Goal: Information Seeking & Learning: Learn about a topic

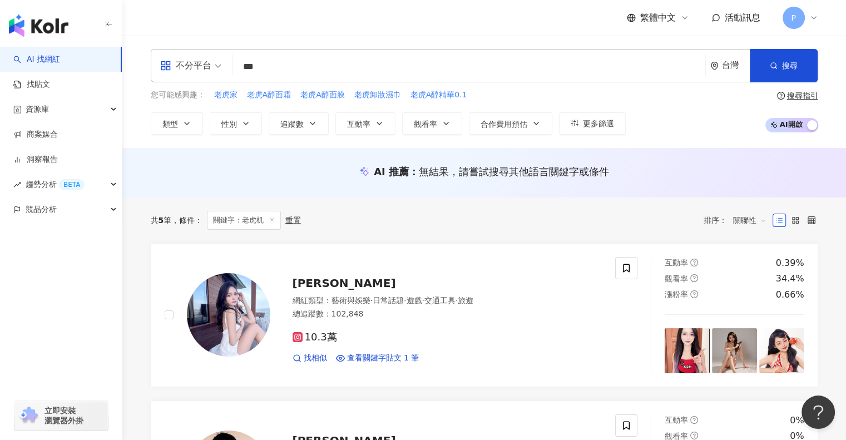
click at [593, 231] on div "共 5 筆 條件 ： 關鍵字：老虎机 重置 排序： 關聯性" at bounding box center [484, 220] width 667 height 46
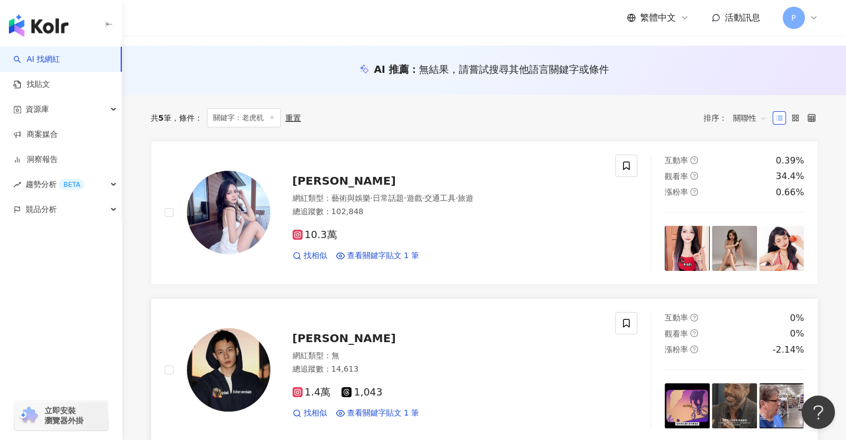
scroll to position [232, 0]
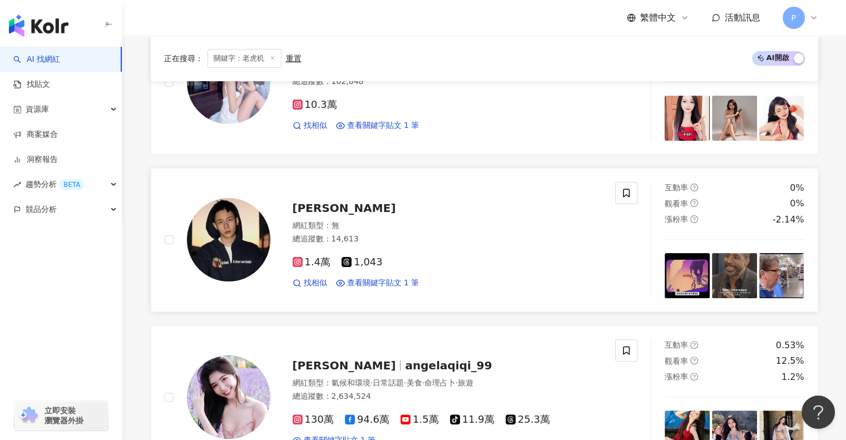
click at [327, 204] on span "Feng Wen Chen" at bounding box center [343, 207] width 103 height 13
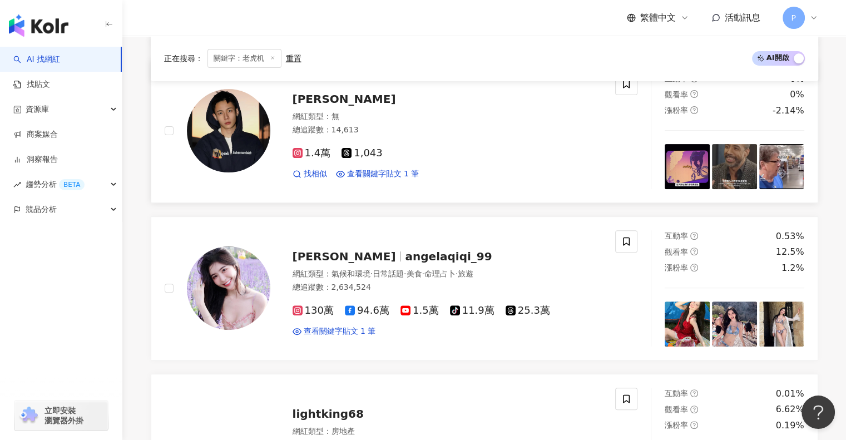
scroll to position [344, 0]
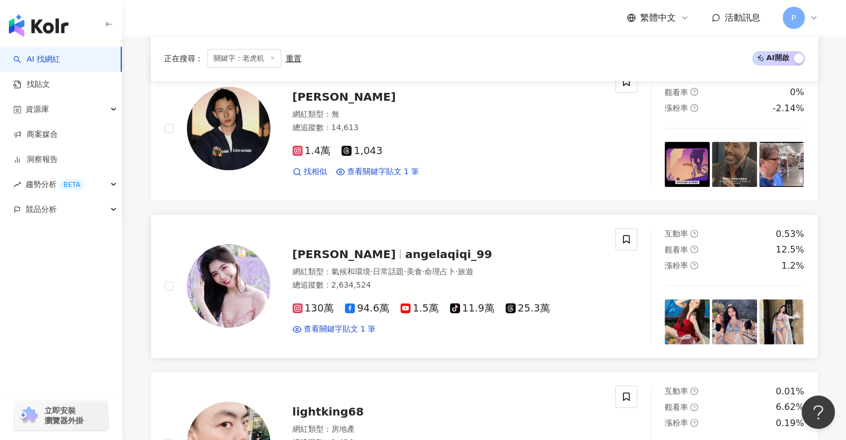
click at [342, 256] on span "[PERSON_NAME]" at bounding box center [343, 253] width 103 height 13
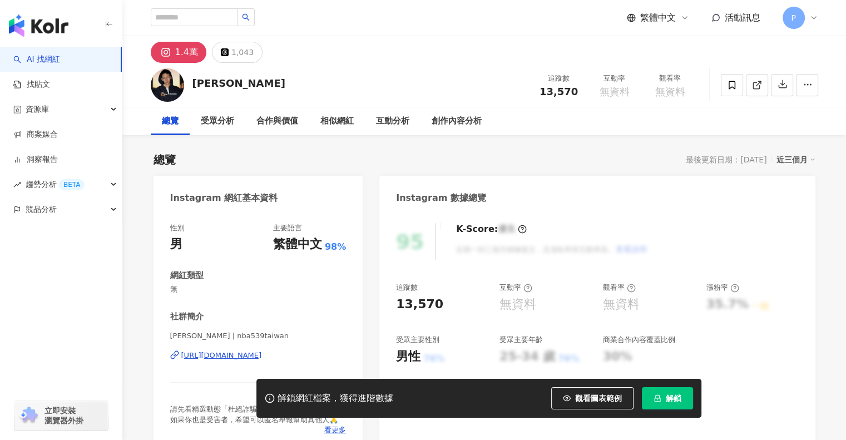
click at [225, 357] on div "[URL][DOMAIN_NAME]" at bounding box center [221, 355] width 81 height 10
click at [167, 76] on img at bounding box center [167, 84] width 33 height 33
click at [166, 91] on img at bounding box center [167, 84] width 33 height 33
click at [256, 124] on div "合作與價值" at bounding box center [277, 121] width 42 height 13
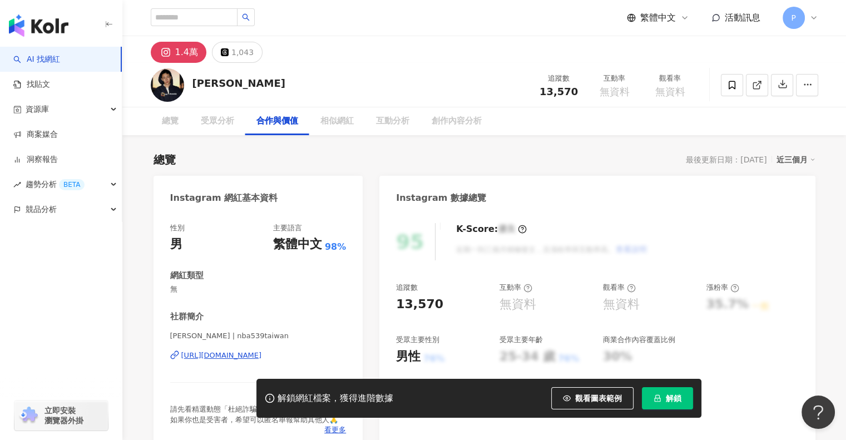
scroll to position [1495, 0]
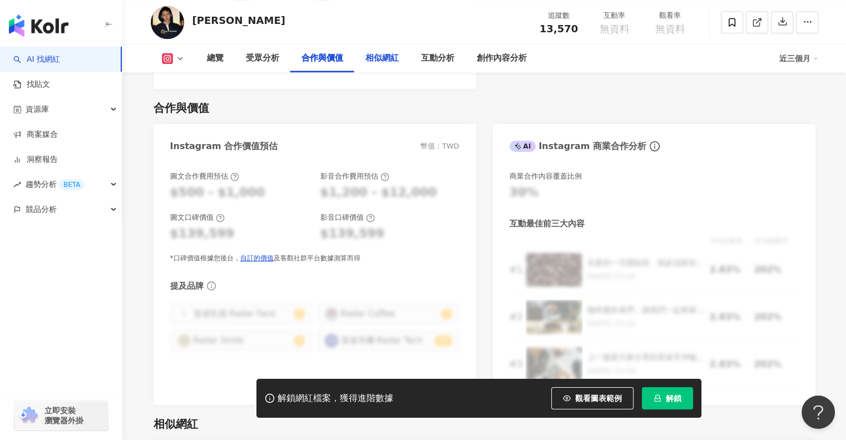
click at [367, 59] on div "相似網紅" at bounding box center [381, 58] width 33 height 13
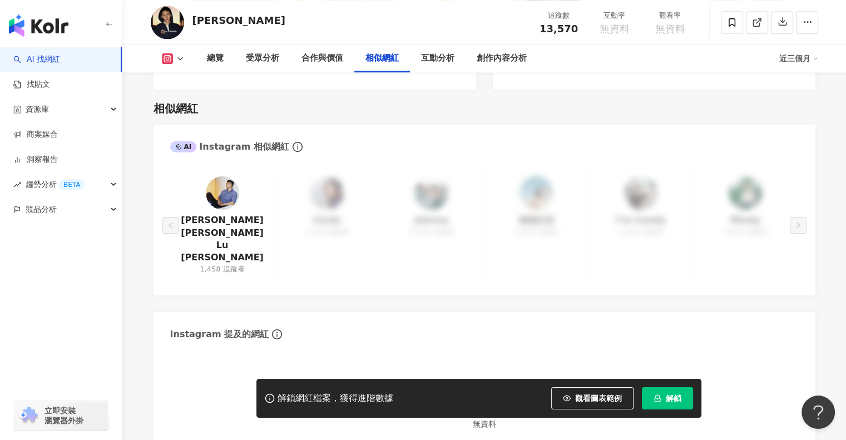
click at [172, 58] on button at bounding box center [173, 58] width 45 height 11
click at [173, 79] on button "Instagram" at bounding box center [186, 80] width 59 height 16
click at [176, 57] on icon at bounding box center [180, 58] width 9 height 9
click at [188, 101] on button "Threads" at bounding box center [182, 105] width 51 height 16
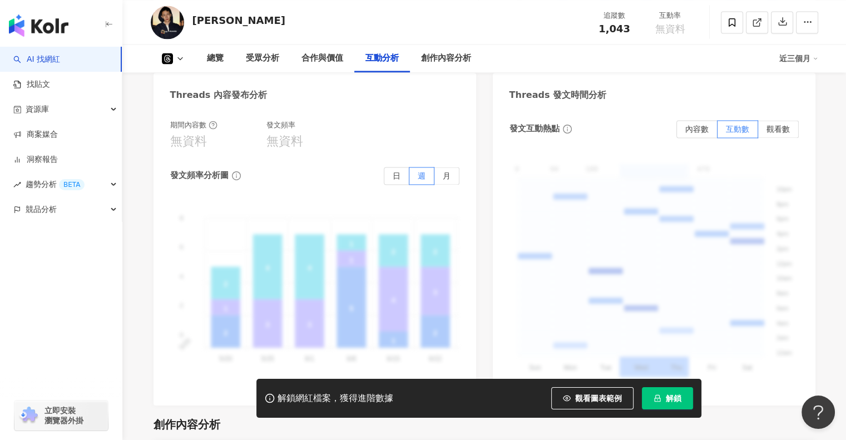
scroll to position [1480, 0]
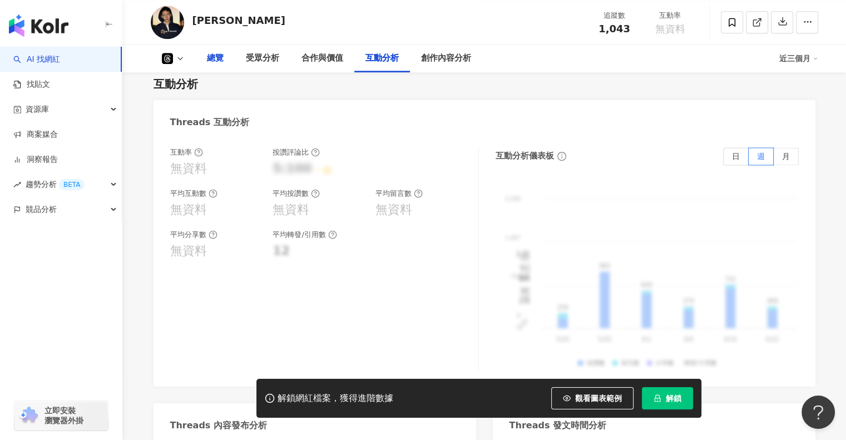
click at [209, 58] on div "總覽" at bounding box center [215, 58] width 17 height 13
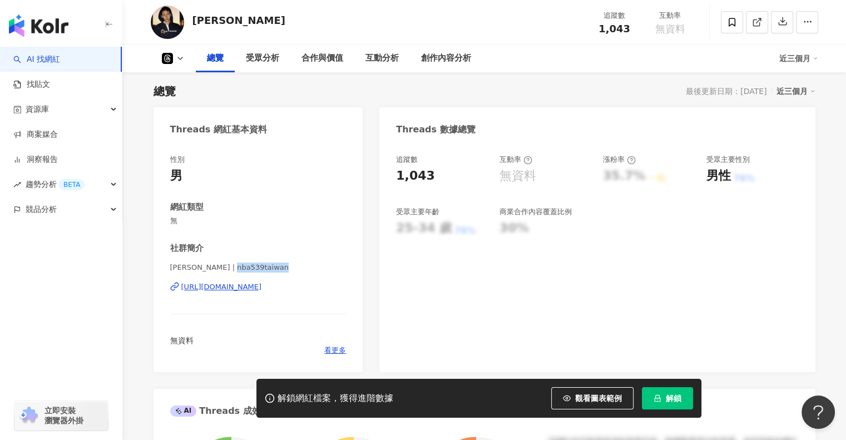
drag, startPoint x: 227, startPoint y: 267, endPoint x: 278, endPoint y: 266, distance: 51.2
click at [278, 266] on span "[PERSON_NAME] | nba539taiwan" at bounding box center [258, 267] width 176 height 10
copy span "nba539taiwan"
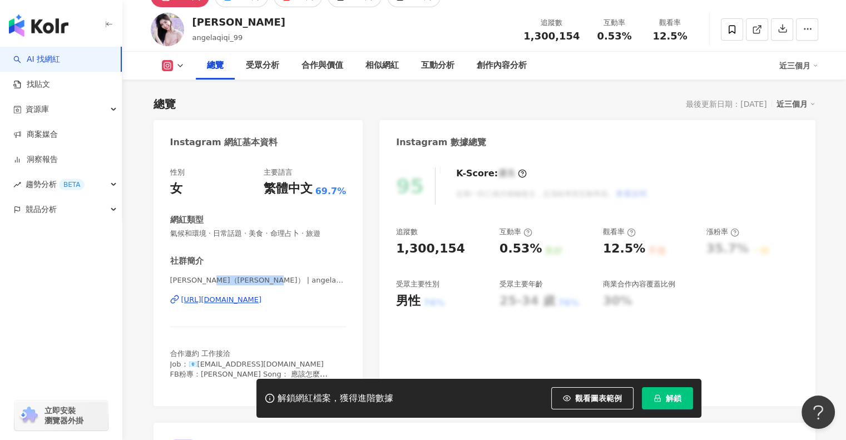
drag, startPoint x: 227, startPoint y: 278, endPoint x: 286, endPoint y: 280, distance: 59.0
click at [286, 280] on span "[PERSON_NAME]（[PERSON_NAME]） | angelachong_99" at bounding box center [258, 280] width 176 height 10
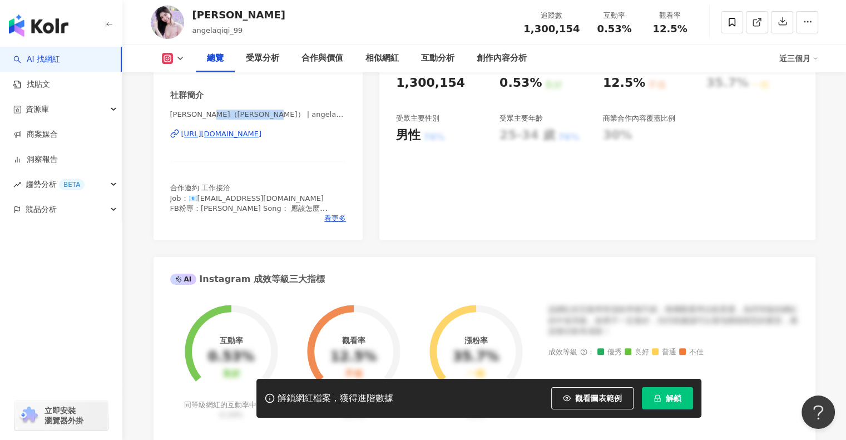
scroll to position [222, 0]
click at [334, 215] on span "看更多" at bounding box center [335, 217] width 22 height 10
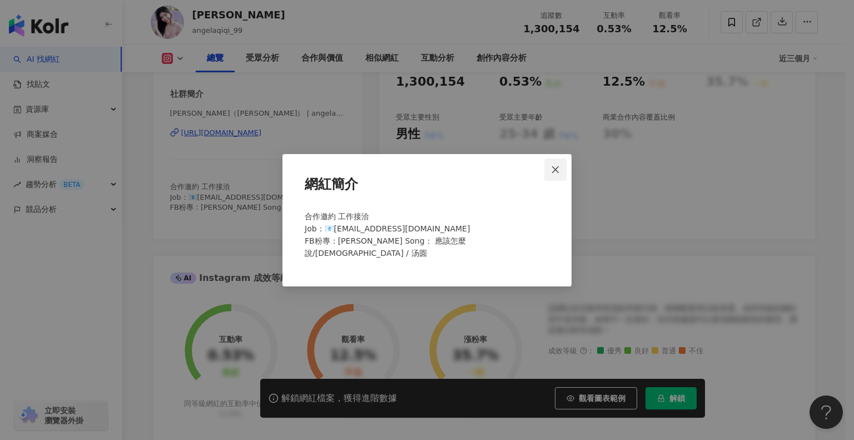
click at [553, 167] on icon "close" at bounding box center [555, 169] width 7 height 7
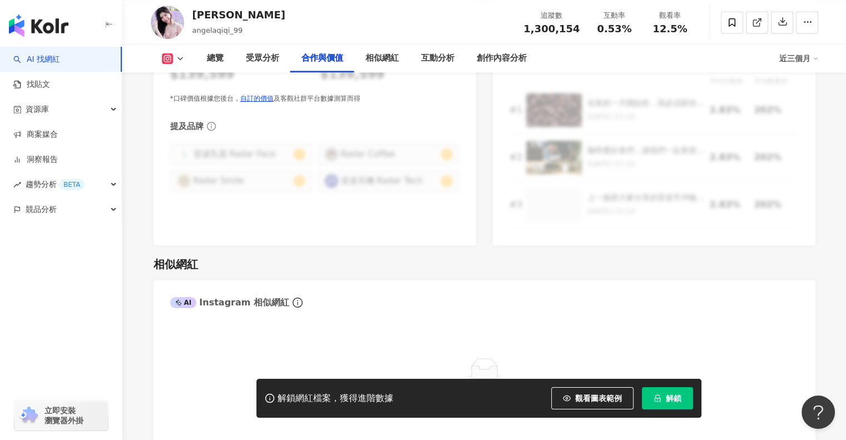
scroll to position [1668, 0]
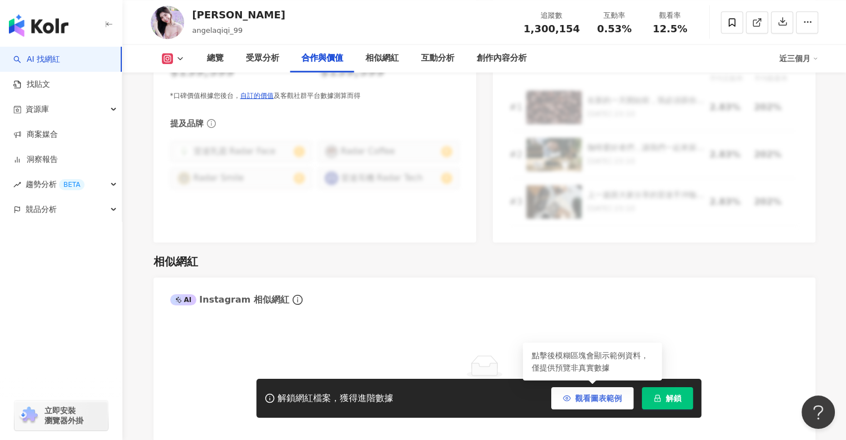
click at [602, 404] on button "觀看圖表範例" at bounding box center [592, 398] width 82 height 22
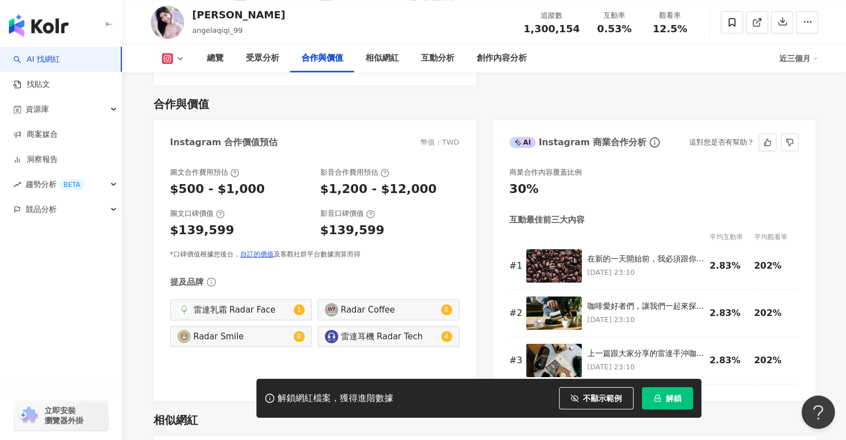
scroll to position [1501, 0]
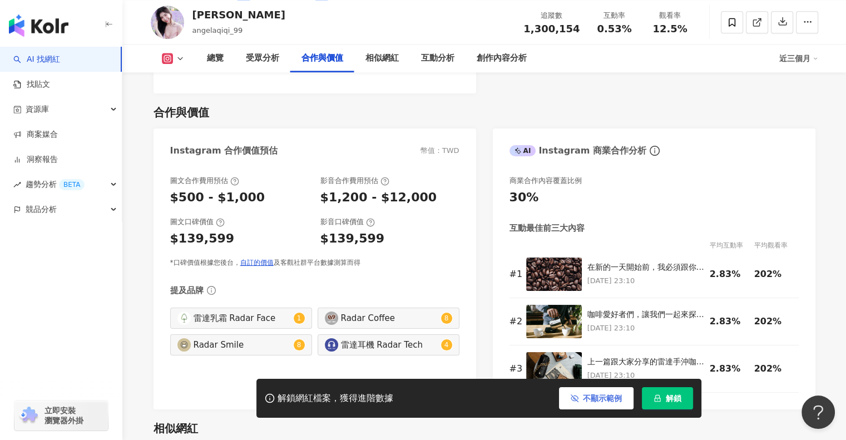
click at [603, 401] on span "不顯示範例" at bounding box center [602, 398] width 39 height 9
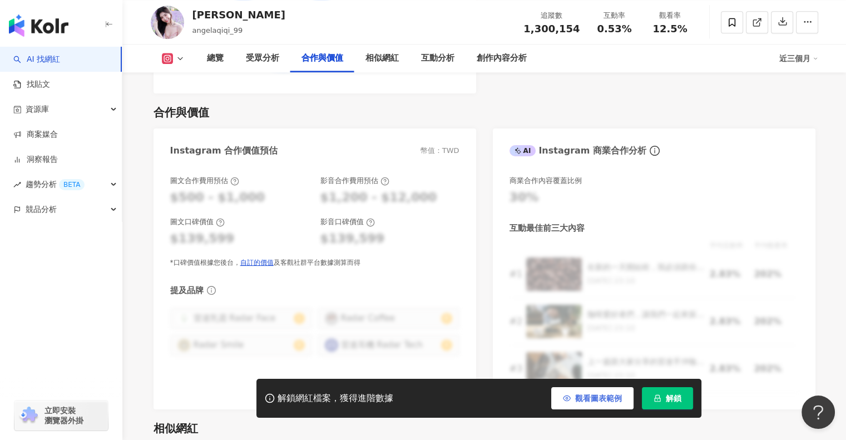
click at [602, 399] on span "觀看圖表範例" at bounding box center [598, 398] width 47 height 9
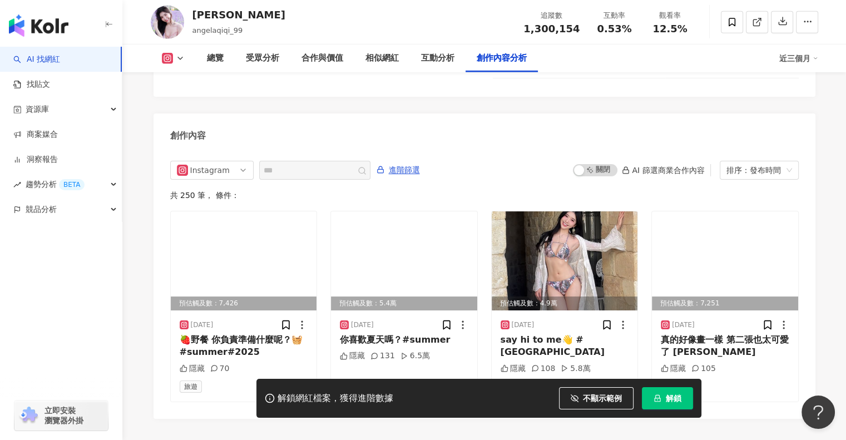
scroll to position [3391, 0]
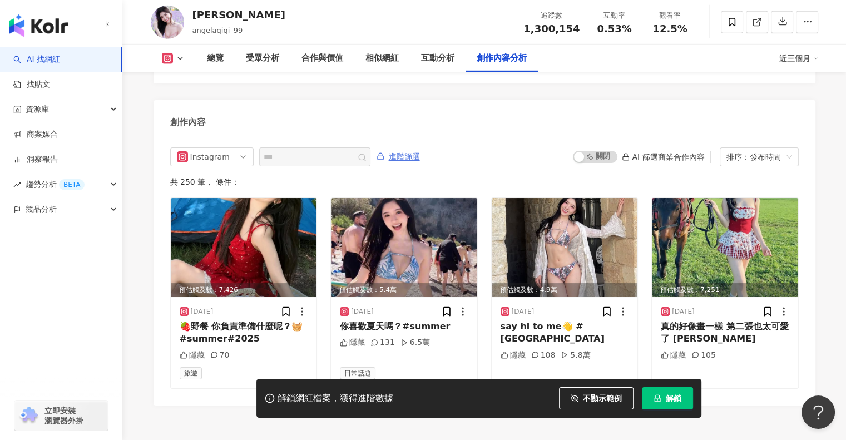
click at [420, 148] on span "進階篩選" at bounding box center [404, 157] width 31 height 18
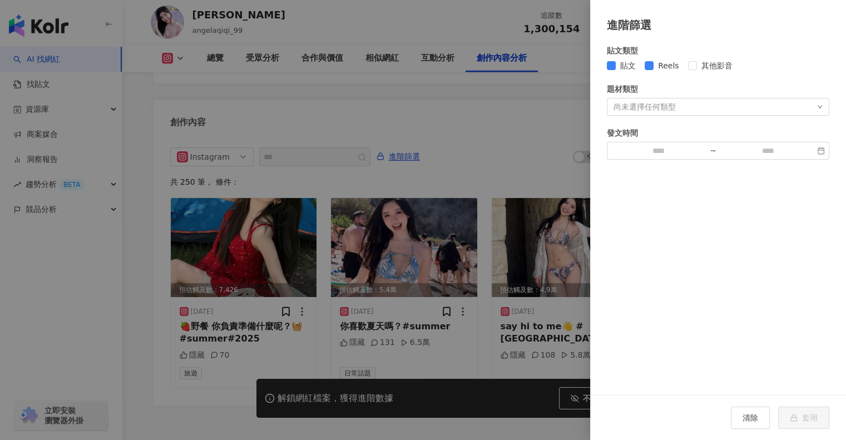
click at [655, 106] on div "尚未選擇任何類型" at bounding box center [644, 106] width 62 height 9
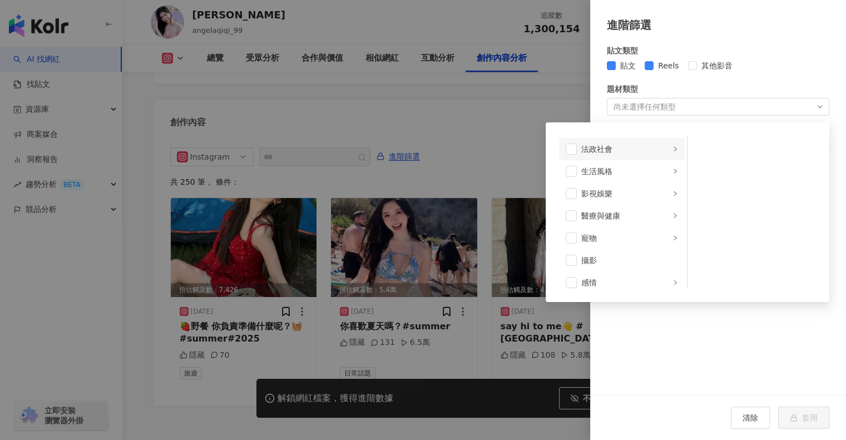
scroll to position [167, 0]
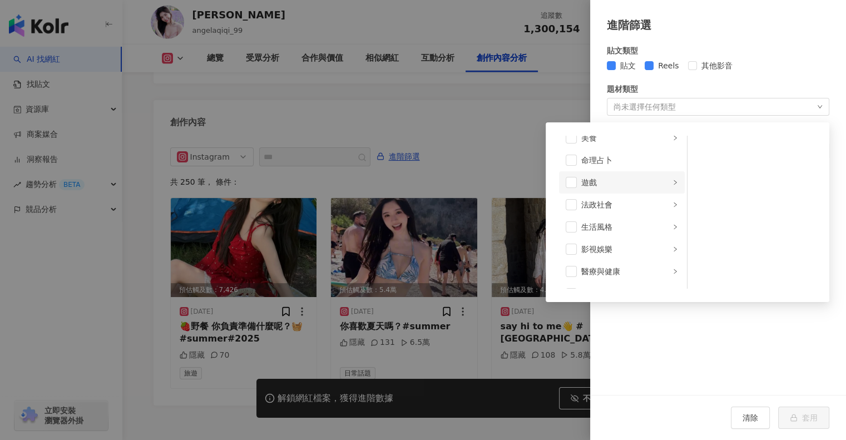
click at [612, 182] on div "遊戲" at bounding box center [625, 182] width 89 height 12
click at [700, 190] on span at bounding box center [701, 193] width 11 height 11
click at [700, 171] on span at bounding box center [701, 171] width 11 height 11
click at [698, 151] on span at bounding box center [701, 149] width 11 height 11
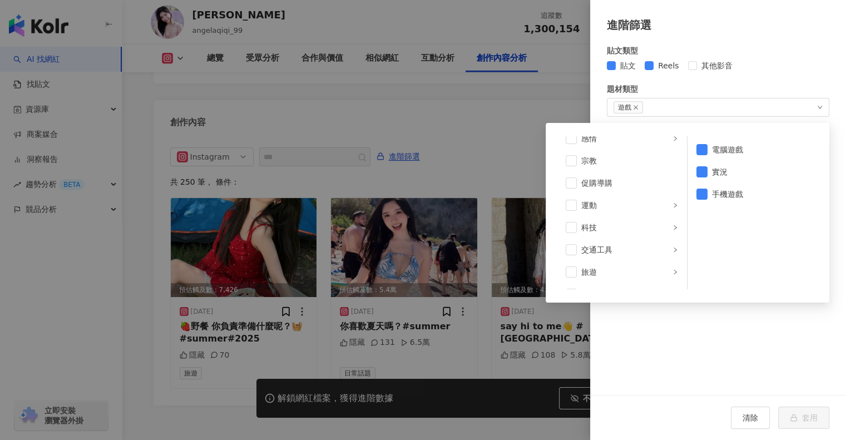
scroll to position [385, 0]
click at [696, 105] on div "遊戲 藝術與娛樂 美妝時尚 氣候和環境 日常話題 教育與學習 家庭 財經 美食 命理占卜 遊戲 法政社會 生活風格 影視娛樂 醫療與健康 寵物 攝影 感情 宗…" at bounding box center [718, 107] width 222 height 19
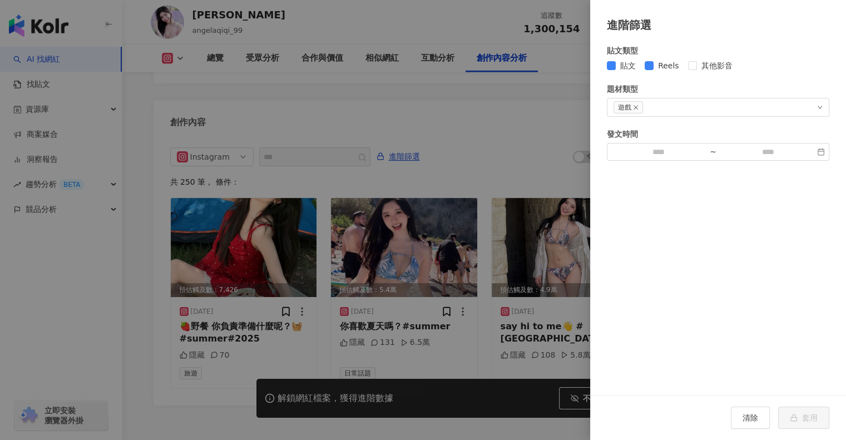
click at [513, 133] on div at bounding box center [423, 220] width 846 height 440
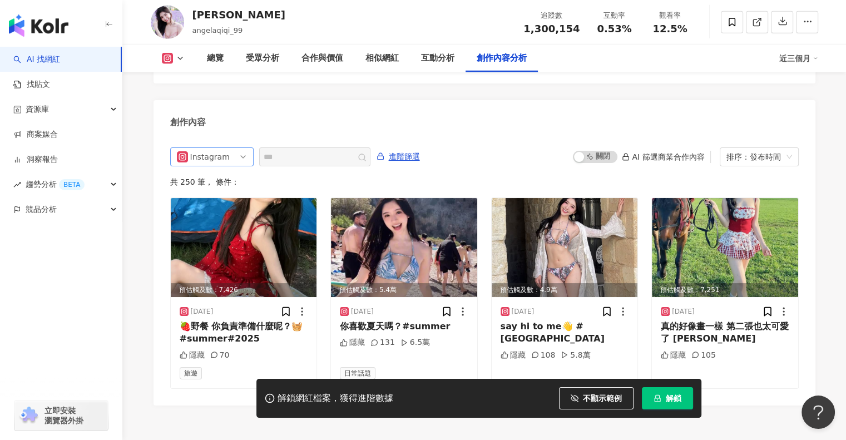
click at [233, 150] on span "Instagram" at bounding box center [212, 157] width 70 height 18
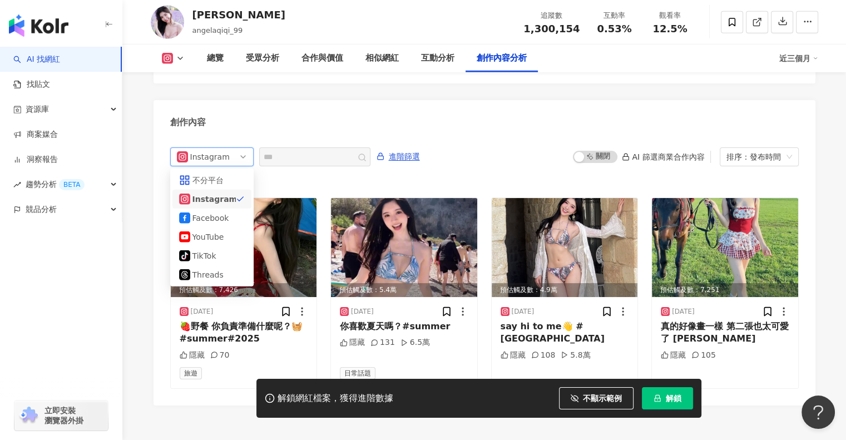
click at [228, 193] on div "Instagram" at bounding box center [210, 199] width 36 height 12
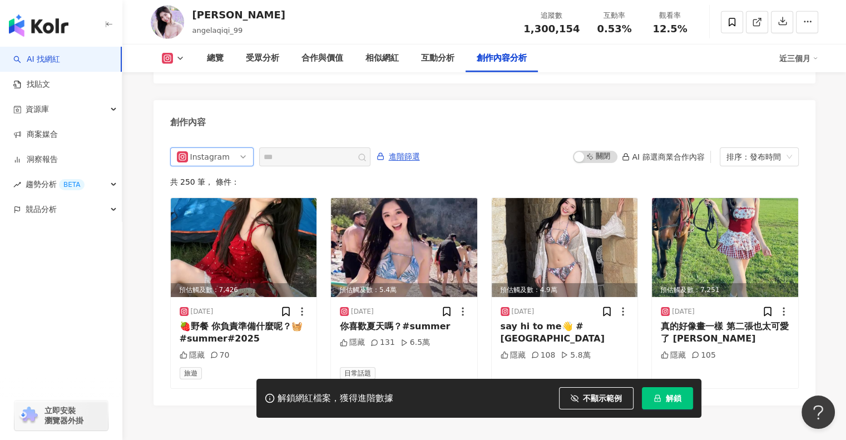
click at [236, 151] on span "Instagram" at bounding box center [212, 157] width 70 height 18
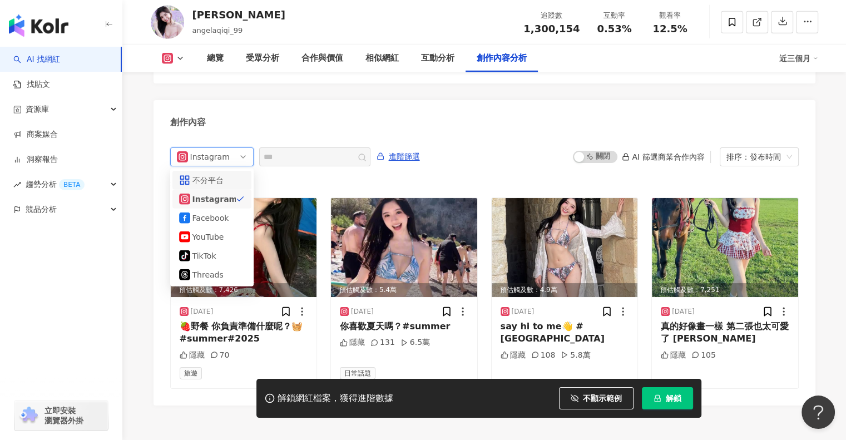
click at [225, 174] on div "不分平台" at bounding box center [210, 180] width 36 height 12
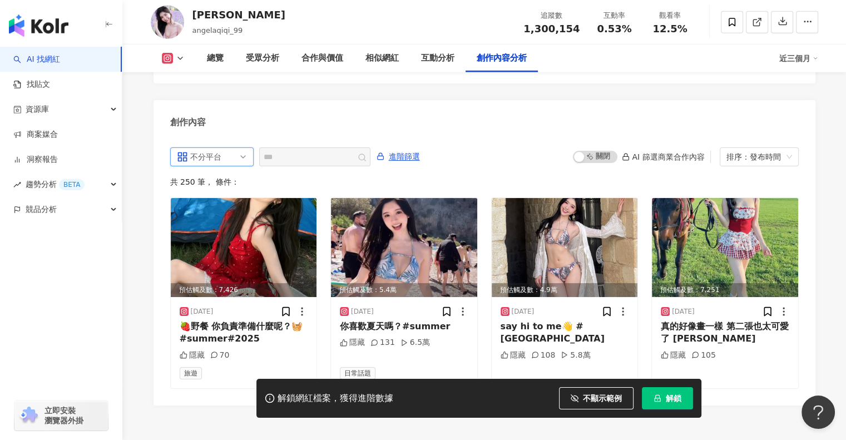
scroll to position [3410, 0]
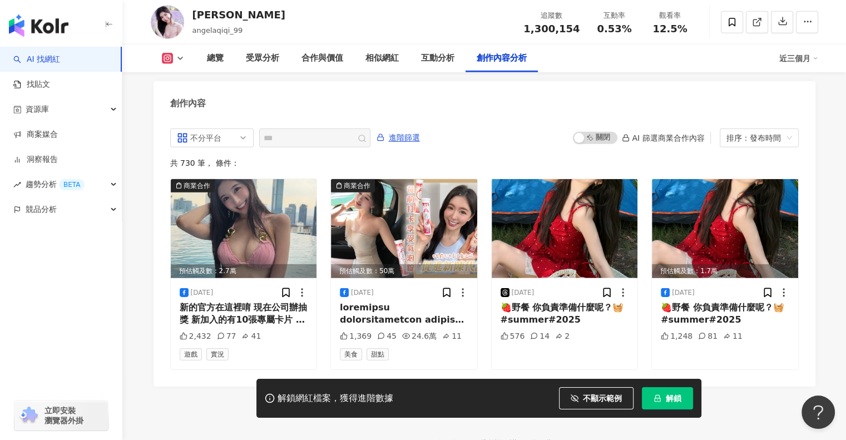
click at [366, 133] on div at bounding box center [361, 138] width 9 height 10
drag, startPoint x: 274, startPoint y: 135, endPoint x: 295, endPoint y: 122, distance: 24.5
click at [295, 128] on span at bounding box center [314, 137] width 111 height 19
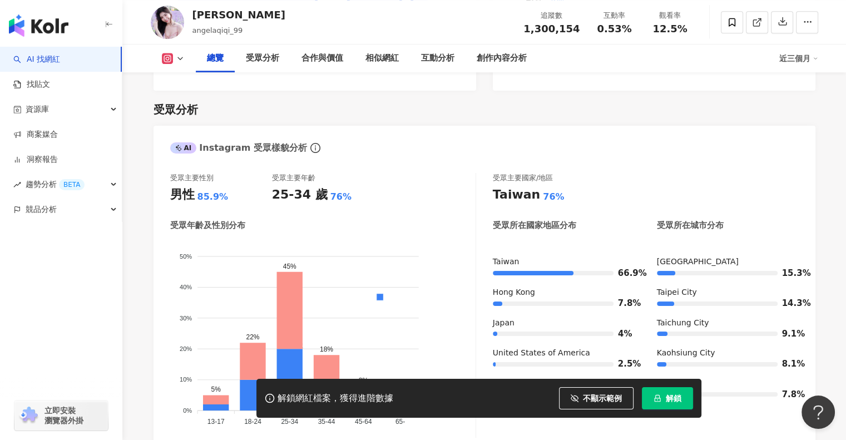
scroll to position [747, 0]
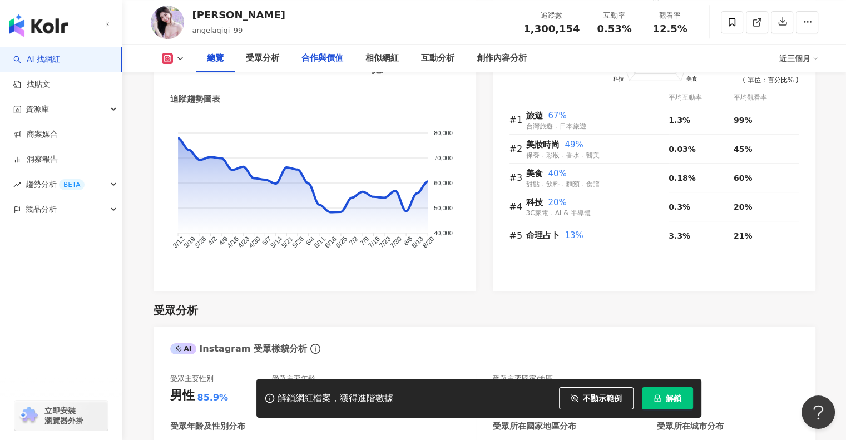
click at [329, 56] on div "合作與價值" at bounding box center [322, 58] width 42 height 13
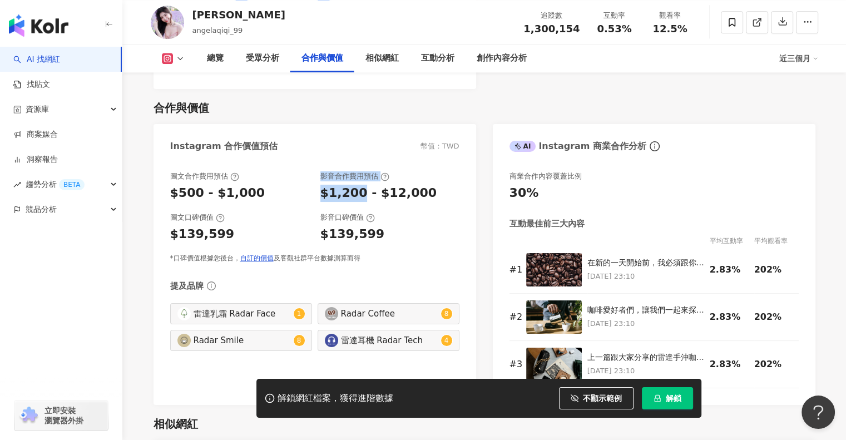
drag, startPoint x: 322, startPoint y: 159, endPoint x: 360, endPoint y: 177, distance: 41.3
click at [360, 177] on div "影音合作費用預估 $1,200 - $12,000" at bounding box center [389, 186] width 139 height 30
click at [406, 185] on div "$1,200 - $12,000" at bounding box center [378, 193] width 117 height 17
drag, startPoint x: 374, startPoint y: 219, endPoint x: 311, endPoint y: 223, distance: 62.4
click at [311, 223] on div "圖文口碑價值 $139,599 影音口碑價值 $139,599" at bounding box center [314, 227] width 289 height 30
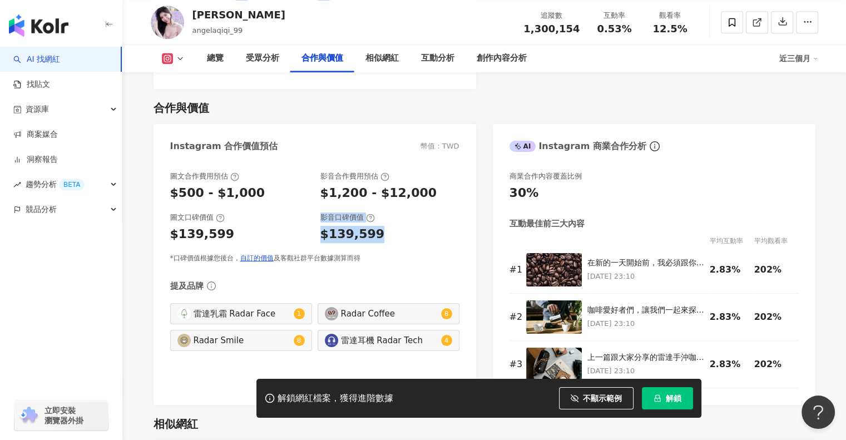
click at [319, 213] on div "圖文口碑價值 $139,599 影音口碑價值 $139,599" at bounding box center [314, 227] width 289 height 30
drag, startPoint x: 242, startPoint y: 218, endPoint x: 166, endPoint y: 220, distance: 76.2
click at [166, 220] on div "圖文合作費用預估 $500 - $1,000 影音合作費用預估 $1,200 - $12,000 圖文口碑價值 $139,599 影音口碑價值 $139,59…" at bounding box center [314, 282] width 322 height 245
drag, startPoint x: 167, startPoint y: 175, endPoint x: 245, endPoint y: 177, distance: 78.4
click at [245, 177] on div "圖文合作費用預估 $500 - $1,000 影音合作費用預估 $1,200 - $12,000 圖文口碑價值 $139,599 影音口碑價值 $139,59…" at bounding box center [314, 282] width 322 height 245
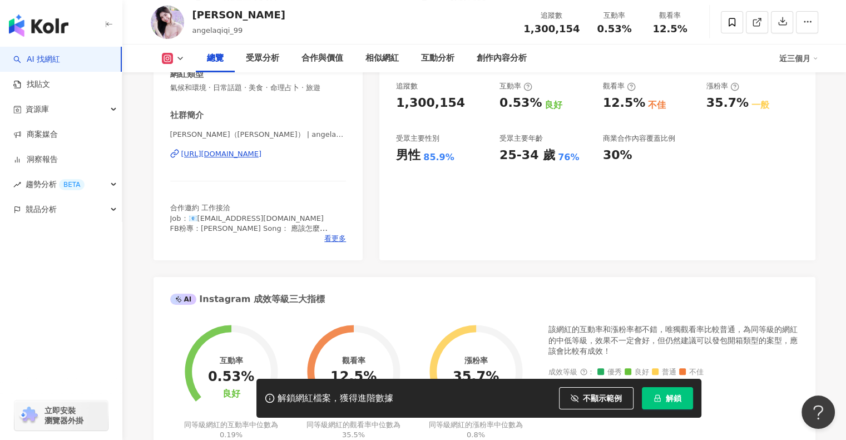
scroll to position [0, 0]
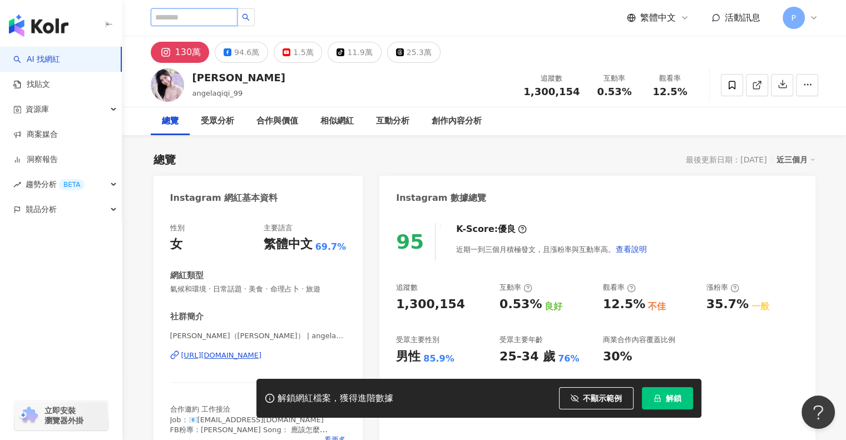
click at [203, 21] on input "search" at bounding box center [194, 17] width 87 height 18
drag, startPoint x: 224, startPoint y: 337, endPoint x: 490, endPoint y: 215, distance: 292.5
click at [285, 334] on span "張安琪（琪琪） | angelachong_99" at bounding box center [258, 336] width 176 height 10
copy span "angelachong_99"
